Goal: Ask a question: Seek information or help from site administrators or community

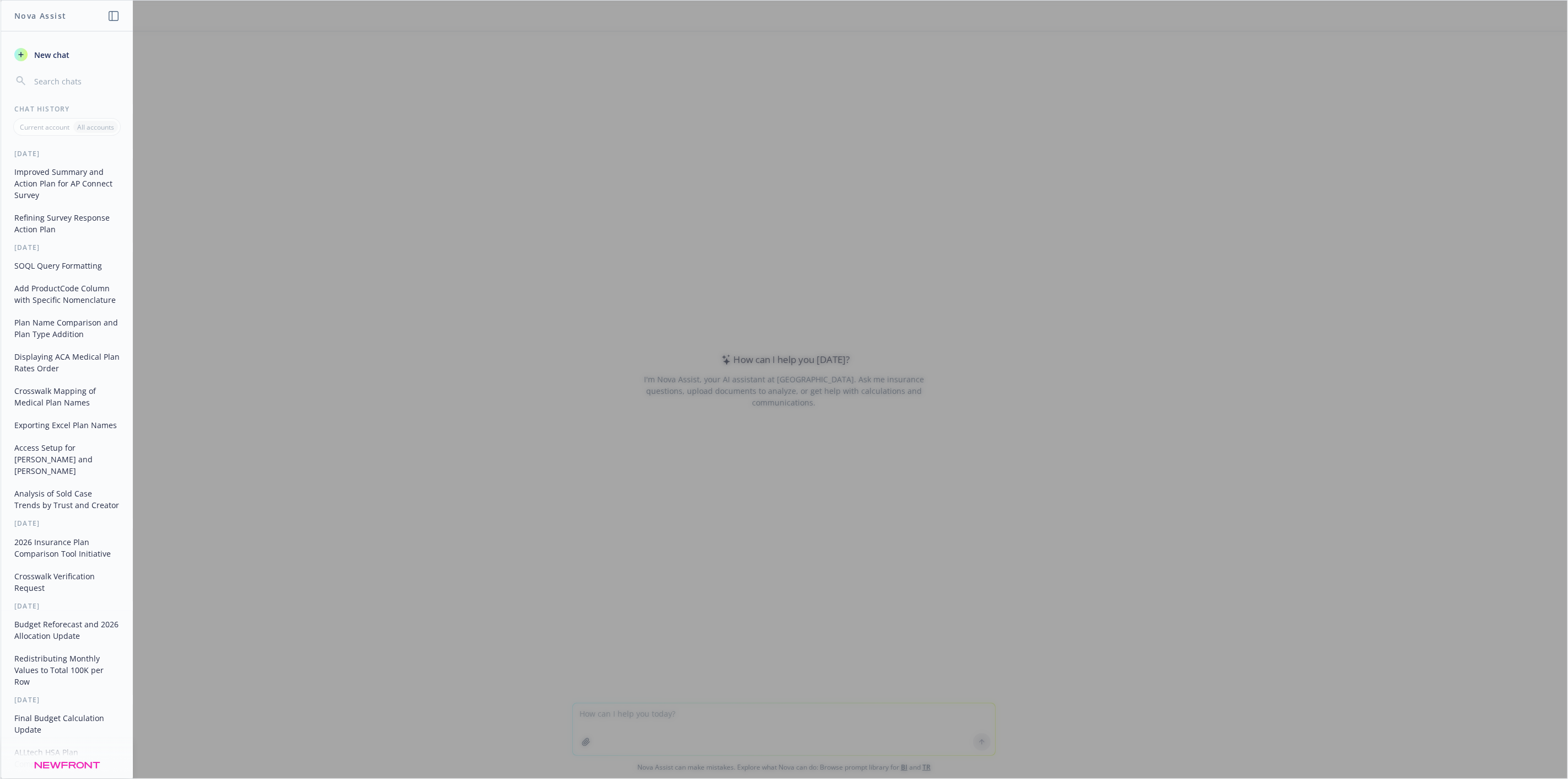
click at [687, 721] on div at bounding box center [784, 390] width 1567 height 778
click at [418, 579] on div at bounding box center [784, 390] width 1567 height 778
click at [656, 697] on div at bounding box center [784, 390] width 1567 height 778
click at [653, 708] on div at bounding box center [784, 390] width 1567 height 778
click at [63, 59] on span "New chat" at bounding box center [50, 55] width 37 height 12
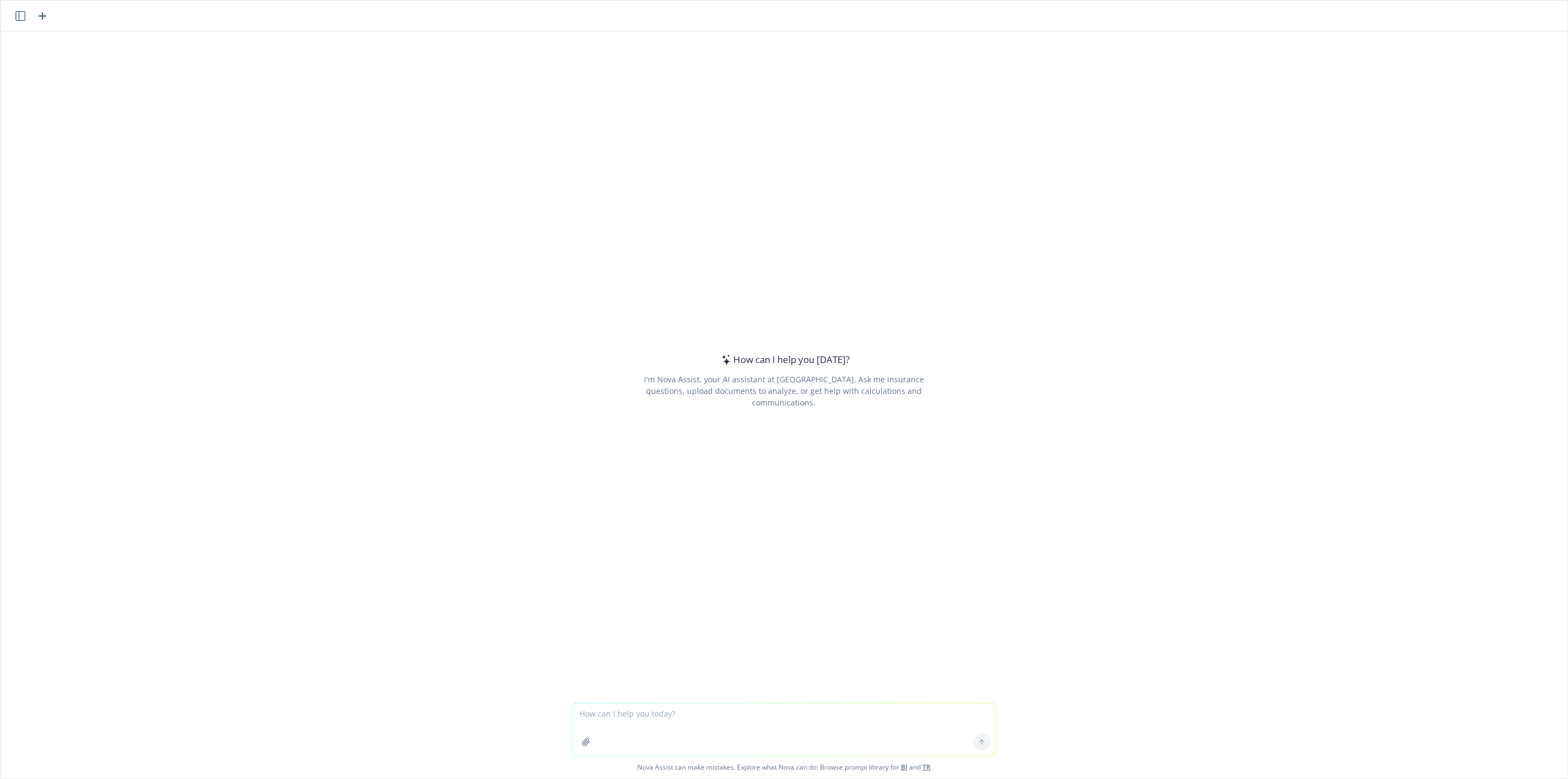
click at [631, 721] on textarea at bounding box center [784, 729] width 422 height 52
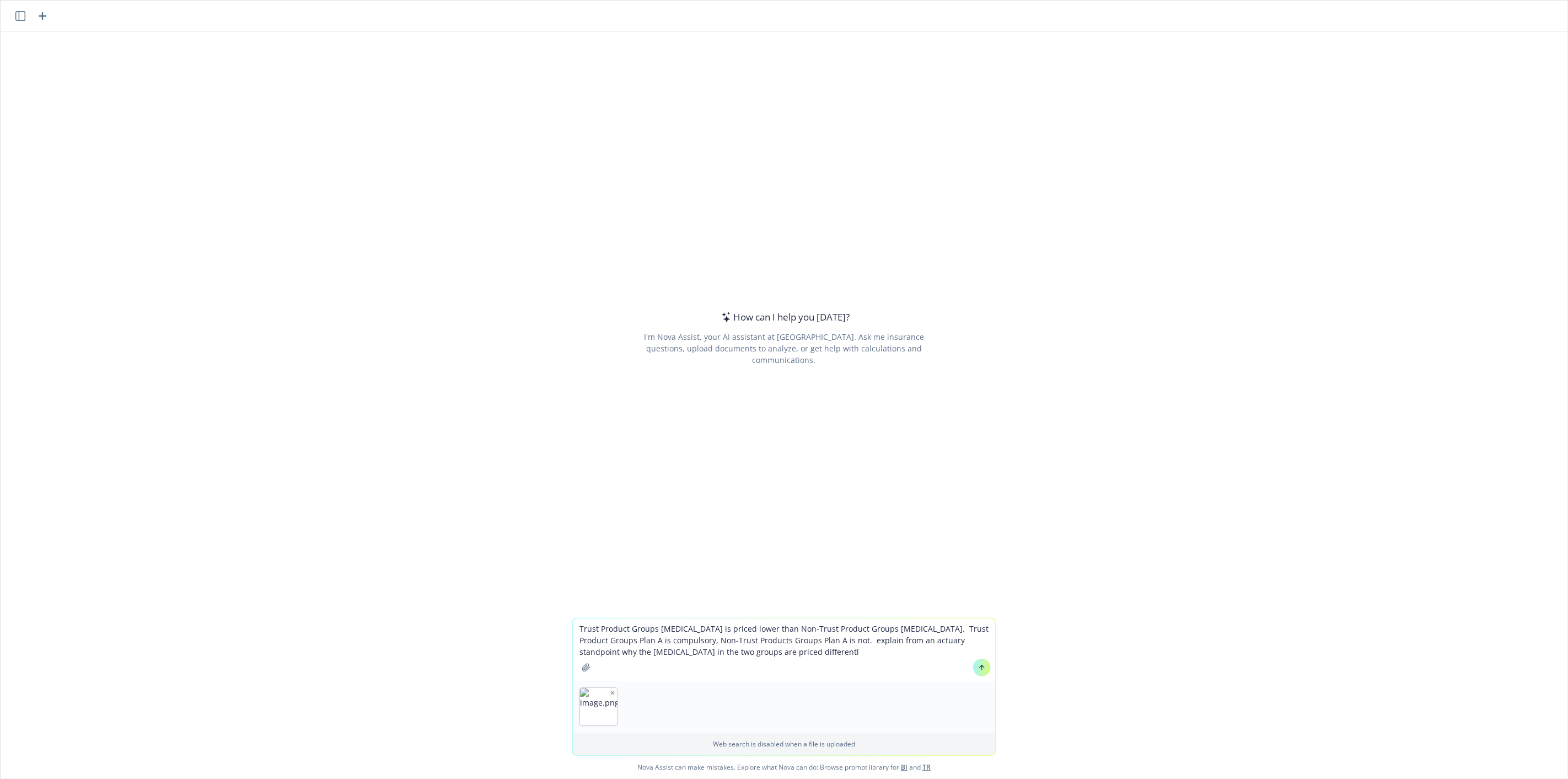
type textarea "Trust Product Groups Plan B is priced lower than Non-Trust Product Groups Plan …"
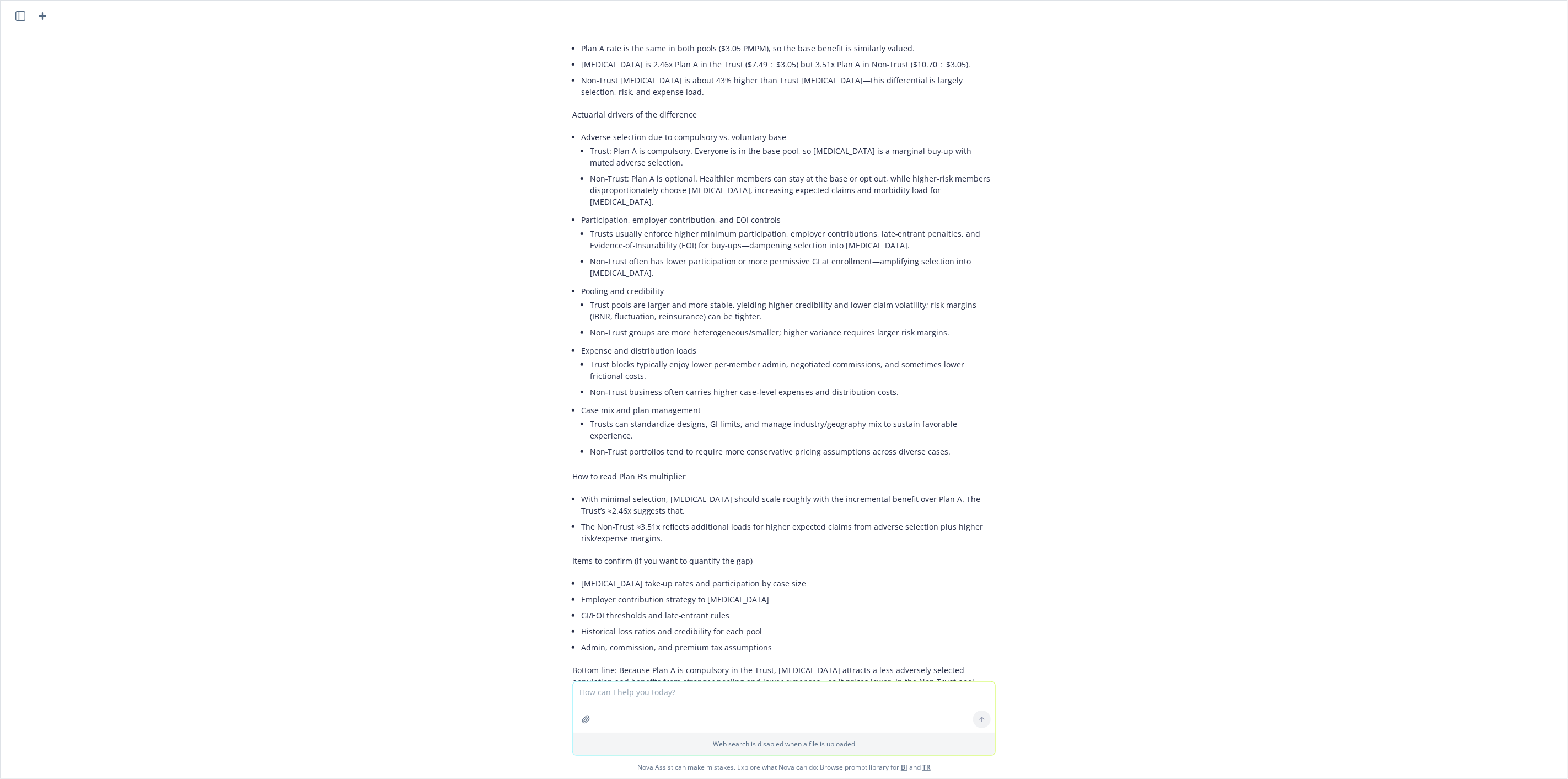
scroll to position [166, 0]
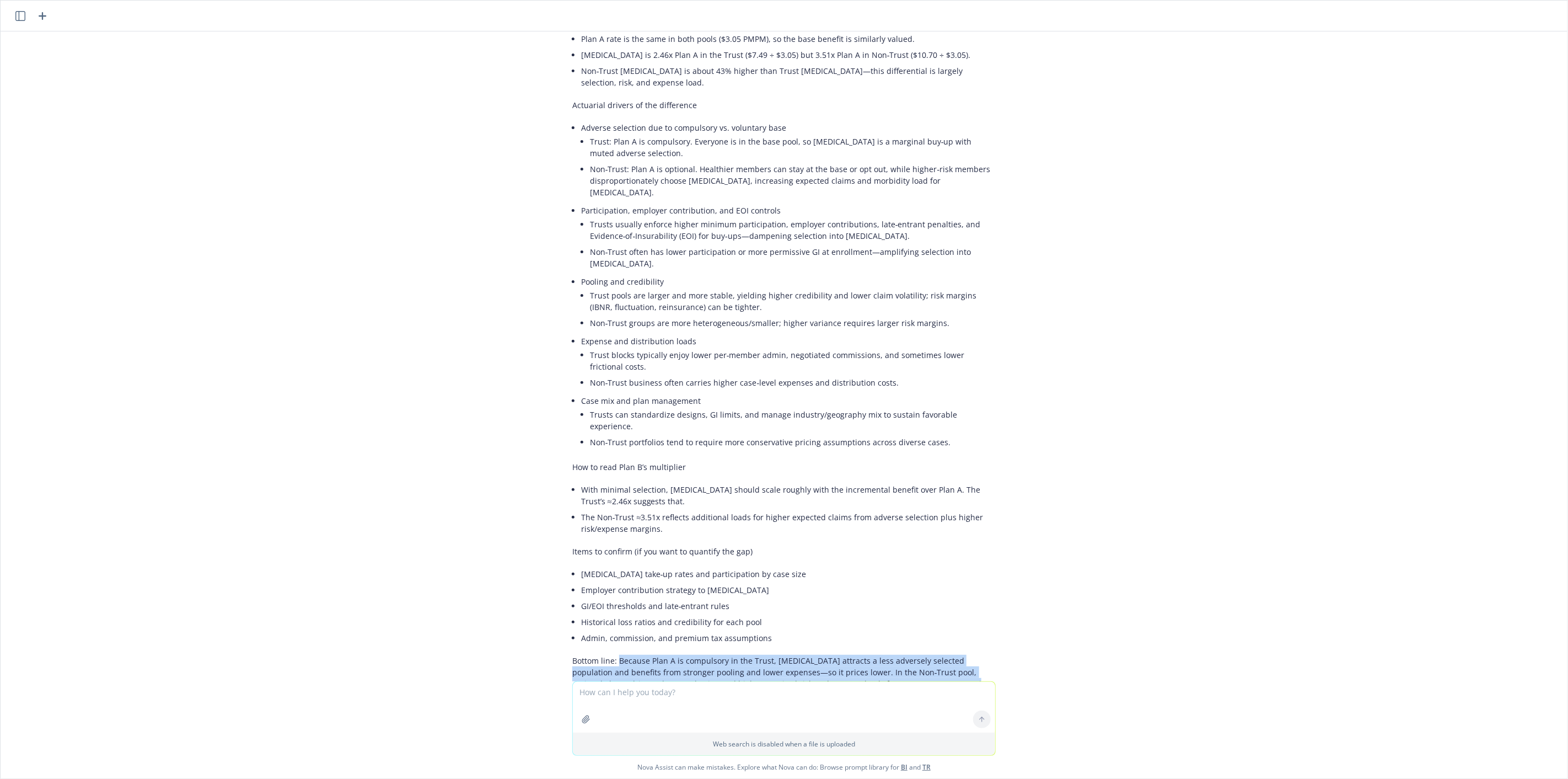
drag, startPoint x: 896, startPoint y: 626, endPoint x: 609, endPoint y: 606, distance: 287.7
click at [609, 655] on p "Bottom line: Because Plan A is compulsory in the Trust, Plan B attracts a less …" at bounding box center [784, 678] width 423 height 46
copy p "Because Plan A is compulsory in the Trust, Plan B attracts a less adversely sel…"
click at [676, 216] on li "Trusts usually enforce higher minimum participation, employer contributions, la…" at bounding box center [793, 230] width 406 height 28
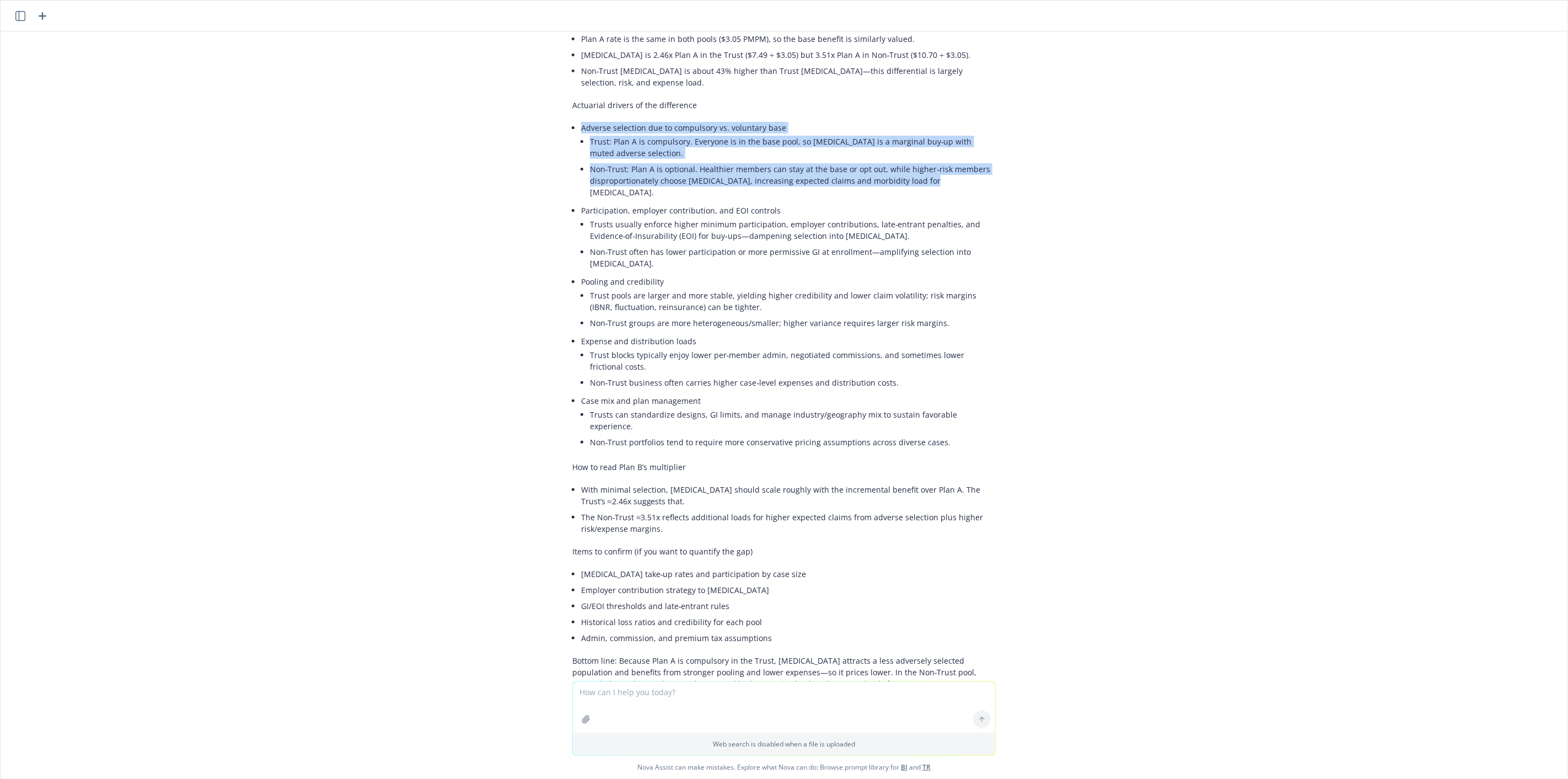
drag, startPoint x: 922, startPoint y: 159, endPoint x: 557, endPoint y: 104, distance: 369.1
click at [563, 104] on div "Short answer: Plan B sits on top of very different risk pools in the Trust vs. …" at bounding box center [784, 349] width 441 height 751
copy li "Adverse selection due to compulsory vs. voluntary base Trust: Plan A is compuls…"
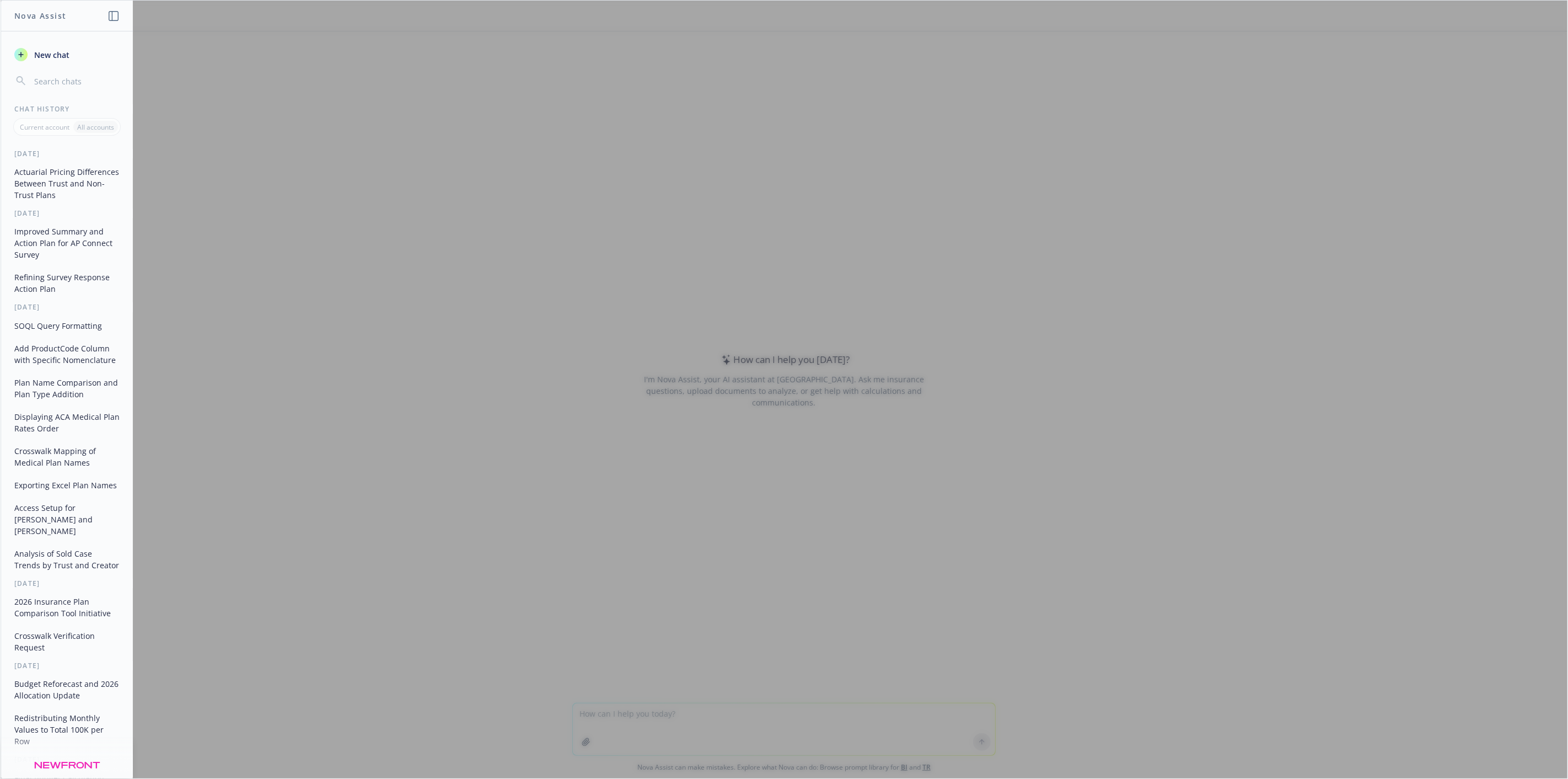
click at [67, 179] on button "Actuarial Pricing Differences Between Trust and Non-Trust Plans" at bounding box center [67, 183] width 114 height 42
